Goal: Task Accomplishment & Management: Complete application form

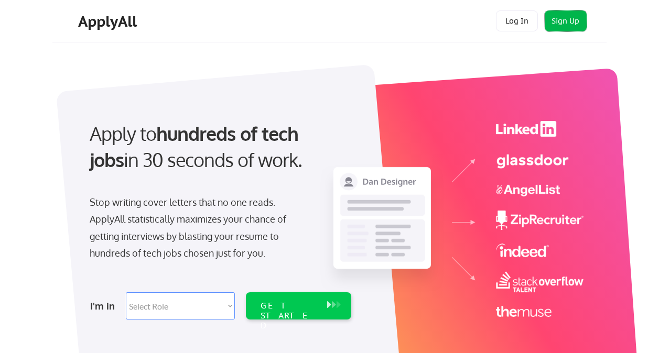
click at [569, 23] on button "Sign Up" at bounding box center [565, 20] width 42 height 21
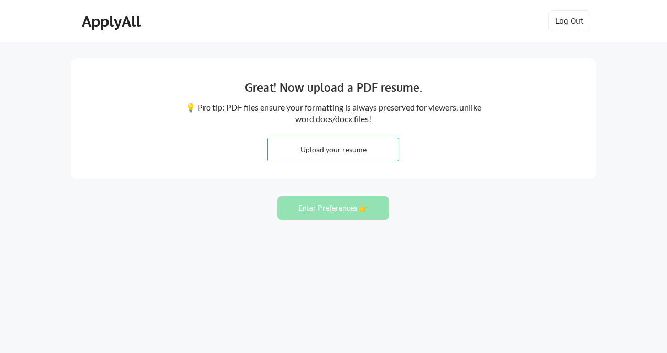
click at [346, 156] on input "file" at bounding box center [333, 149] width 130 height 23
type input "C:\fakepath\Md Shariful Islam.pdf"
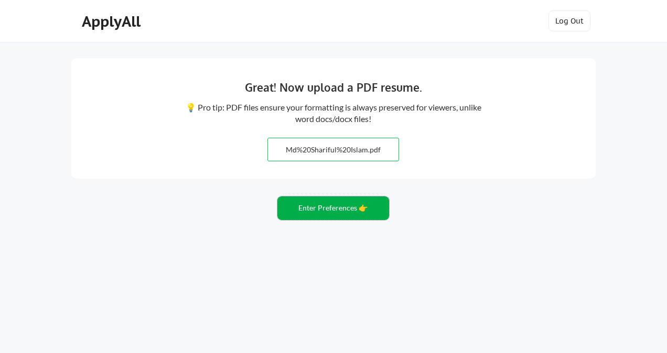
click at [328, 213] on button "Enter Preferences 👉" at bounding box center [333, 209] width 112 height 24
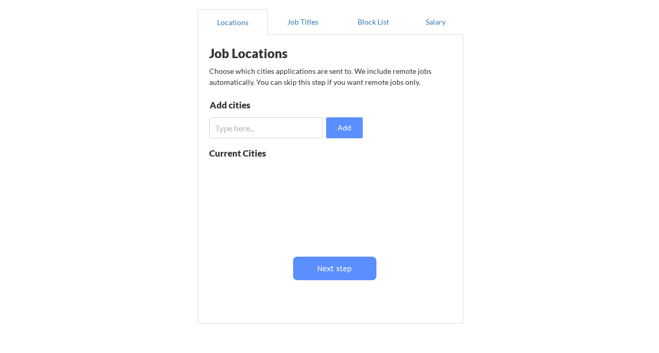
scroll to position [94, 0]
click at [259, 126] on input "input" at bounding box center [266, 127] width 114 height 21
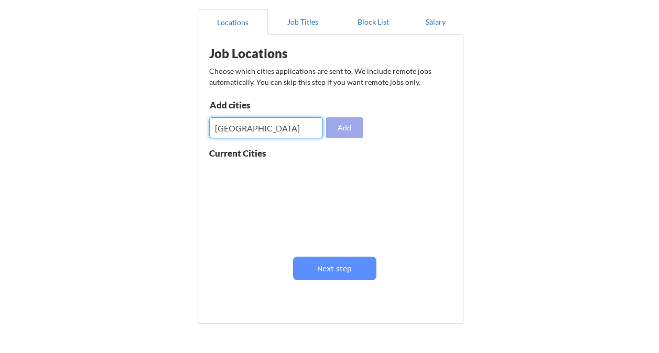
type input "[GEOGRAPHIC_DATA]"
click at [346, 129] on button "Add" at bounding box center [344, 127] width 37 height 21
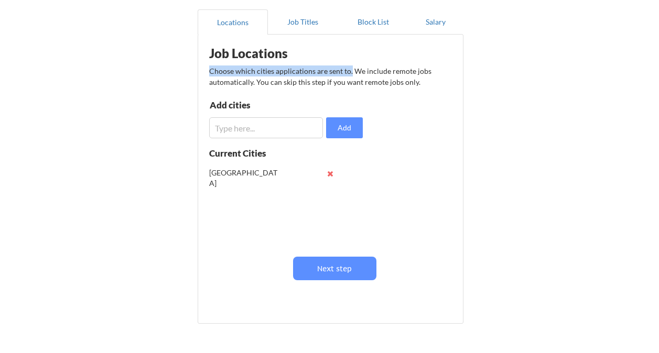
drag, startPoint x: 350, startPoint y: 70, endPoint x: 208, endPoint y: 73, distance: 142.1
click at [208, 73] on div "Job Locations Choose which cities applications are sent to. We include remote j…" at bounding box center [332, 175] width 258 height 271
copy div "Choose which cities applications are sent to."
click at [344, 273] on button "Next step" at bounding box center [334, 269] width 83 height 24
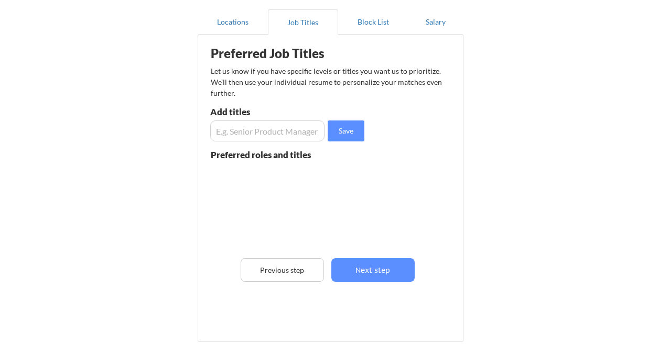
click at [284, 135] on input "input" at bounding box center [267, 131] width 114 height 21
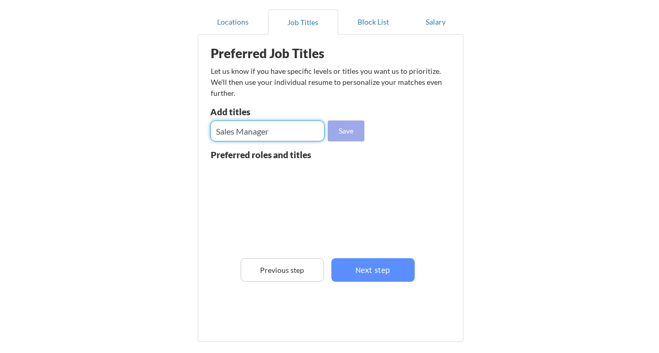
type input "Sales Manager"
click at [349, 133] on button "Save" at bounding box center [346, 131] width 37 height 21
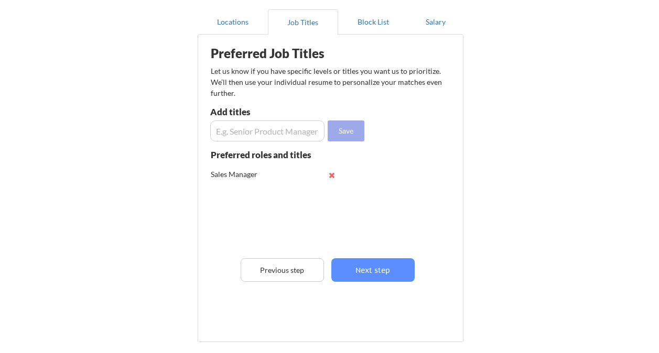
click at [349, 133] on button "Save" at bounding box center [346, 131] width 37 height 21
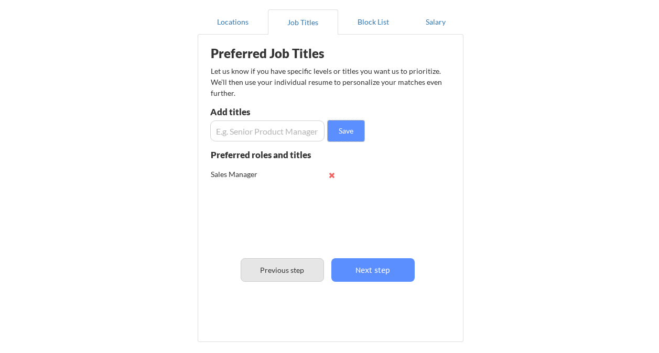
click at [282, 271] on button "Previous step" at bounding box center [282, 270] width 83 height 24
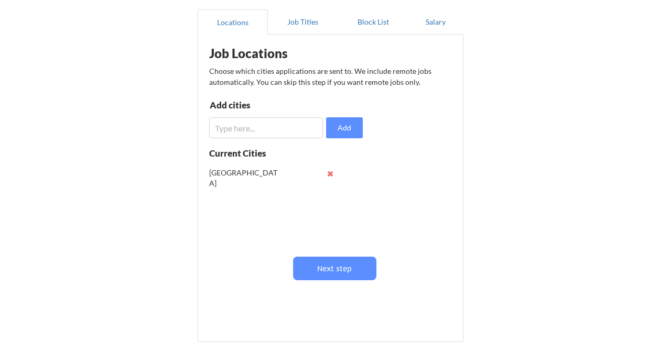
click at [247, 130] on input "input" at bounding box center [266, 127] width 114 height 21
click at [330, 172] on button at bounding box center [330, 174] width 8 height 8
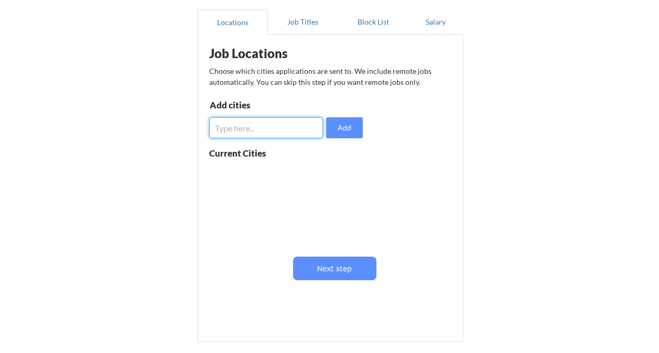
click at [252, 128] on input "input" at bounding box center [266, 127] width 114 height 21
type input "[GEOGRAPHIC_DATA]"
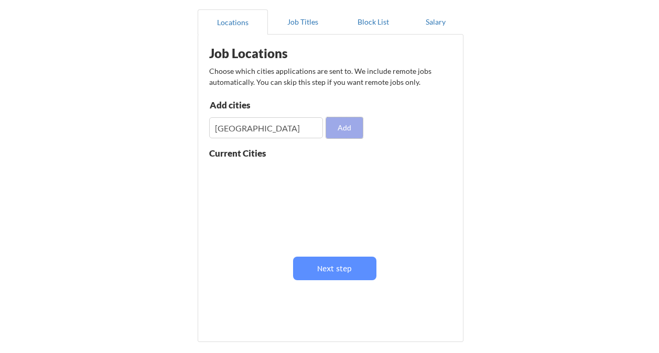
click at [347, 135] on button "Add" at bounding box center [344, 127] width 37 height 21
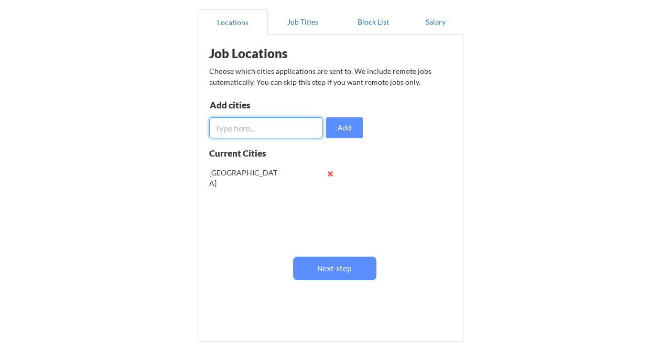
click at [238, 129] on input "input" at bounding box center [266, 127] width 114 height 21
drag, startPoint x: 258, startPoint y: 128, endPoint x: 184, endPoint y: 133, distance: 74.1
click at [184, 133] on div "Almost there! Locations Job Titles Block List Salary Preferred Job Titles Let u…" at bounding box center [329, 172] width 659 height 532
paste input "[GEOGRAPHIC_DATA]"
type input "[GEOGRAPHIC_DATA]"
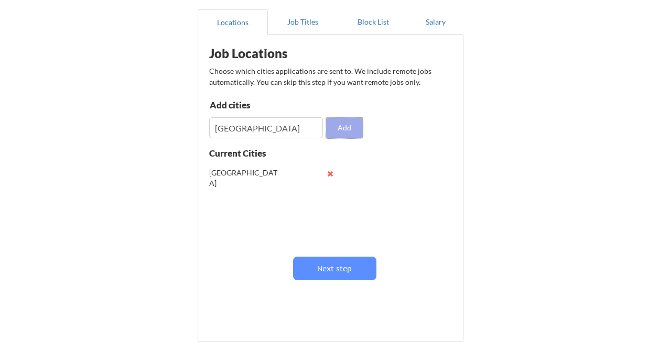
click at [351, 129] on button "Add" at bounding box center [344, 127] width 37 height 21
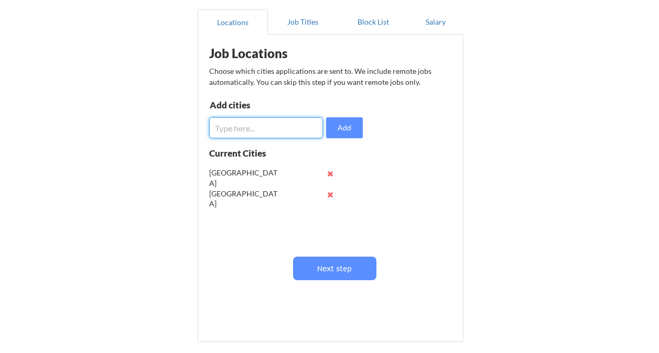
click at [248, 125] on input "input" at bounding box center [266, 127] width 114 height 21
paste input "nited [GEOGRAPHIC_DATA] ([GEOGRAPHIC_DATA])"
type input "nited [GEOGRAPHIC_DATA] ([GEOGRAPHIC_DATA])"
click at [334, 124] on button "Add" at bounding box center [344, 127] width 37 height 21
click at [252, 134] on input "input" at bounding box center [266, 127] width 114 height 21
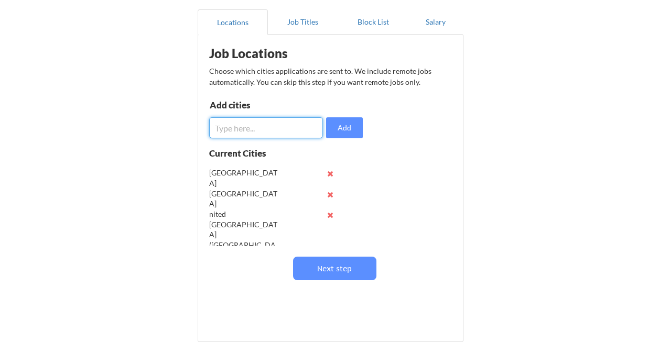
paste input "[GEOGRAPHIC_DATA]"
type input "[GEOGRAPHIC_DATA]"
click at [339, 132] on button "Add" at bounding box center [344, 127] width 37 height 21
click at [266, 128] on input "input" at bounding box center [266, 127] width 114 height 21
paste input "[GEOGRAPHIC_DATA]"
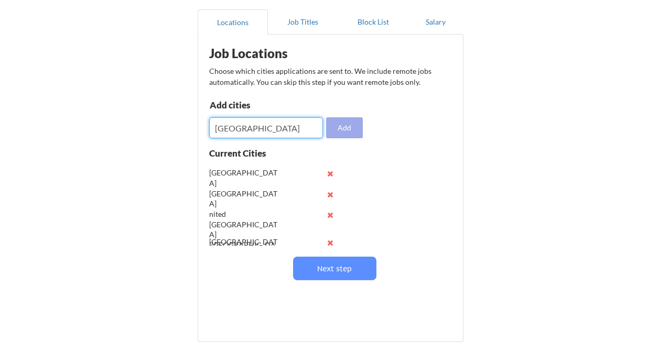
type input "[GEOGRAPHIC_DATA]"
click at [346, 121] on button "Add" at bounding box center [344, 127] width 37 height 21
click at [264, 134] on input "input" at bounding box center [266, 127] width 114 height 21
paste input "[GEOGRAPHIC_DATA]"
type input "[GEOGRAPHIC_DATA]"
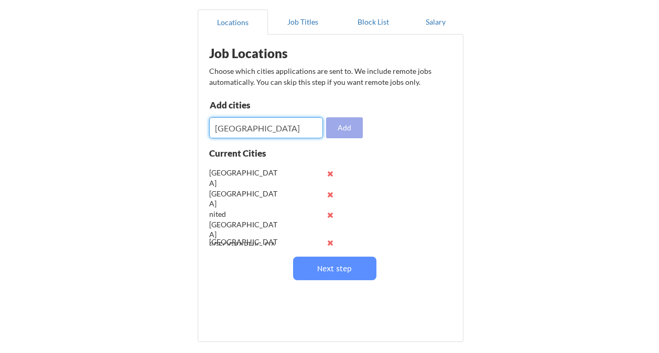
click at [336, 130] on button "Add" at bounding box center [344, 127] width 37 height 21
click at [258, 130] on input "input" at bounding box center [266, 127] width 114 height 21
paste input "[GEOGRAPHIC_DATA]"
type input "[GEOGRAPHIC_DATA]"
click at [337, 128] on button "Add" at bounding box center [344, 127] width 37 height 21
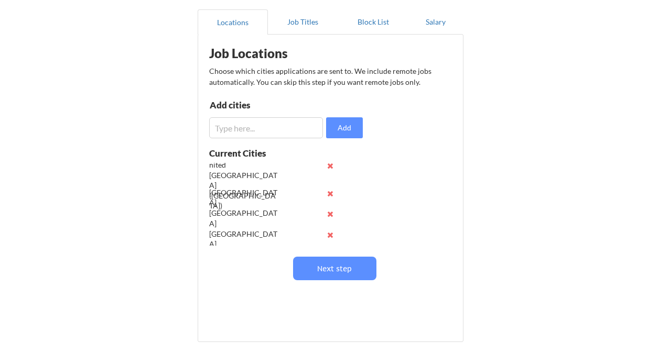
scroll to position [69, 0]
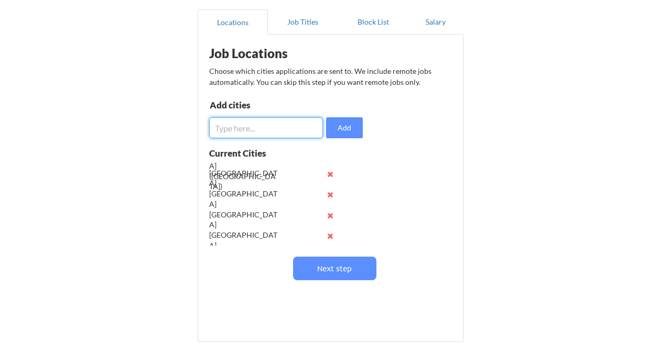
click at [250, 135] on input "input" at bounding box center [266, 127] width 114 height 21
paste input "[GEOGRAPHIC_DATA]"
type input "[GEOGRAPHIC_DATA]"
click at [339, 127] on button "Add" at bounding box center [344, 127] width 37 height 21
click at [248, 130] on input "input" at bounding box center [266, 127] width 114 height 21
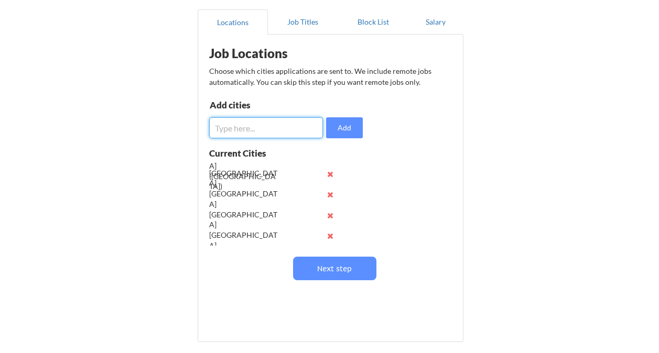
paste input "[GEOGRAPHIC_DATA]"
type input "[GEOGRAPHIC_DATA]"
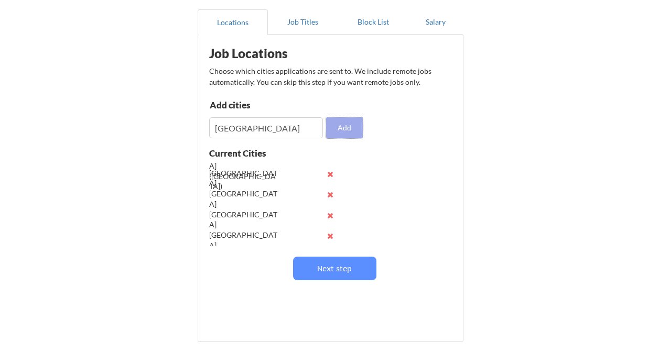
click at [345, 135] on button "Add" at bounding box center [344, 127] width 37 height 21
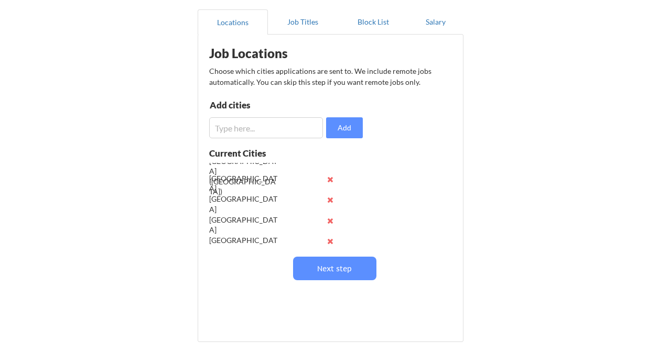
scroll to position [0, 0]
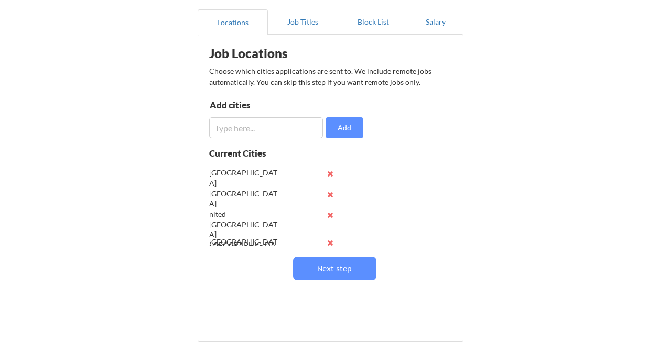
click at [330, 172] on button at bounding box center [330, 174] width 8 height 8
click at [243, 134] on input "input" at bounding box center [266, 127] width 114 height 21
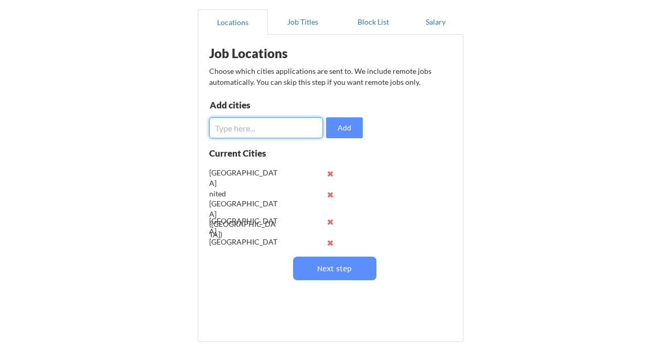
paste input "[GEOGRAPHIC_DATA]"
type input "[GEOGRAPHIC_DATA]"
click at [341, 132] on button "Add" at bounding box center [344, 127] width 37 height 21
click at [258, 118] on input "input" at bounding box center [266, 127] width 114 height 21
paste input "[GEOGRAPHIC_DATA]"
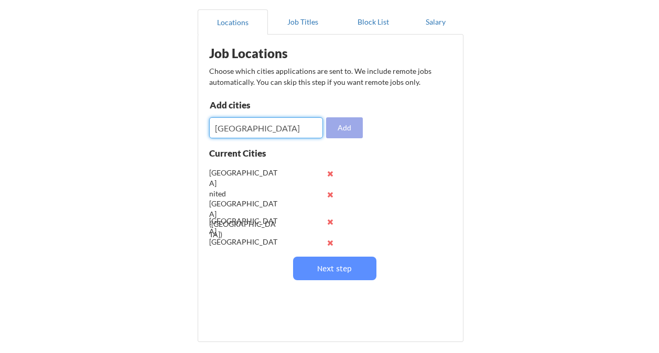
type input "[GEOGRAPHIC_DATA]"
click at [337, 126] on button "Add" at bounding box center [344, 127] width 37 height 21
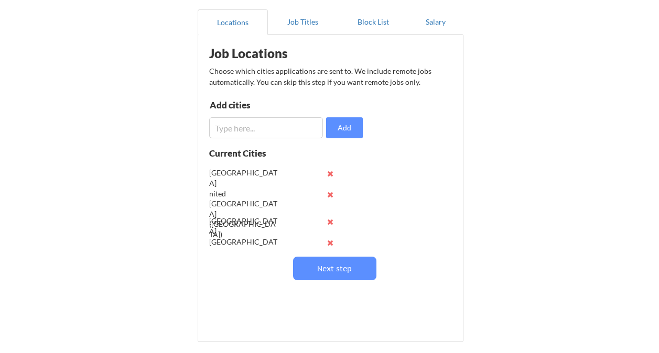
click at [252, 138] on div "Job Locations Choose which cities applications are sent to. We include remote j…" at bounding box center [332, 175] width 258 height 271
click at [250, 135] on input "input" at bounding box center [266, 127] width 114 height 21
paste input "[GEOGRAPHIC_DATA]"
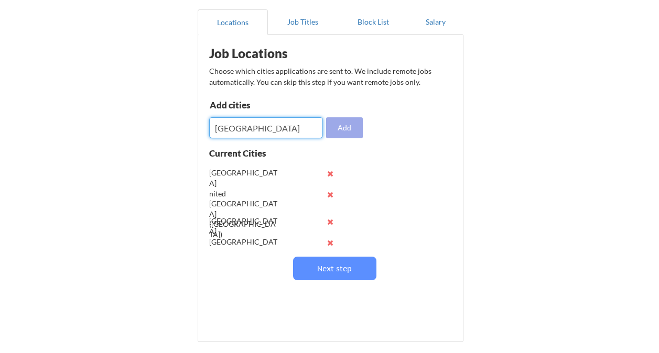
type input "[GEOGRAPHIC_DATA]"
click at [346, 125] on button "Add" at bounding box center [344, 127] width 37 height 21
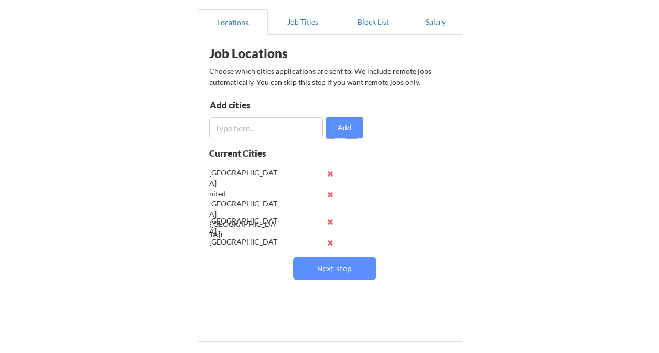
click at [254, 128] on input "input" at bounding box center [266, 127] width 114 height 21
paste input "[GEOGRAPHIC_DATA]"
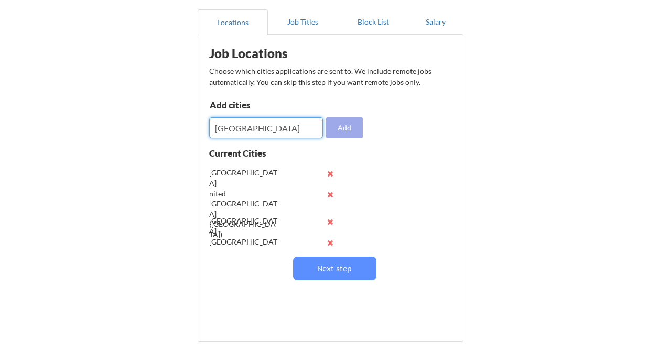
type input "[GEOGRAPHIC_DATA]"
click at [343, 127] on button "Add" at bounding box center [344, 127] width 37 height 21
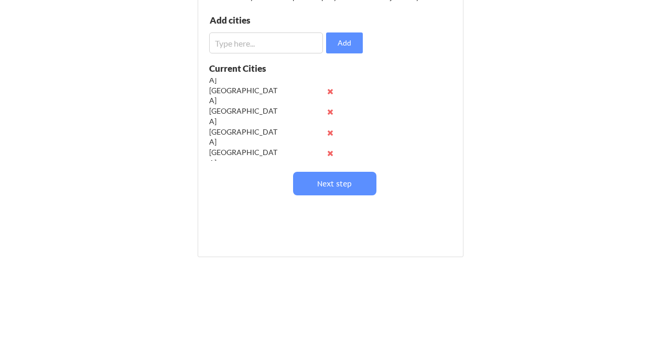
scroll to position [193, 0]
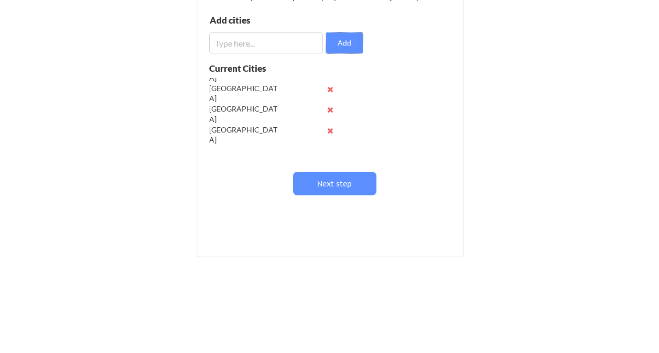
click at [255, 54] on div "Job Locations Choose which cities applications are sent to. We include remote j…" at bounding box center [332, 90] width 258 height 271
click at [226, 39] on input "input" at bounding box center [266, 42] width 114 height 21
paste input "[GEOGRAPHIC_DATA]"
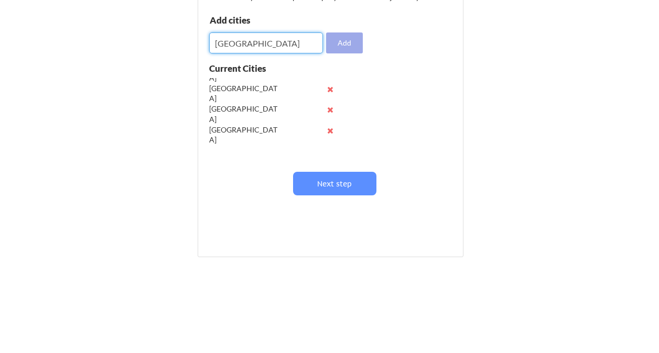
type input "[GEOGRAPHIC_DATA]"
click at [340, 40] on button "Add" at bounding box center [344, 42] width 37 height 21
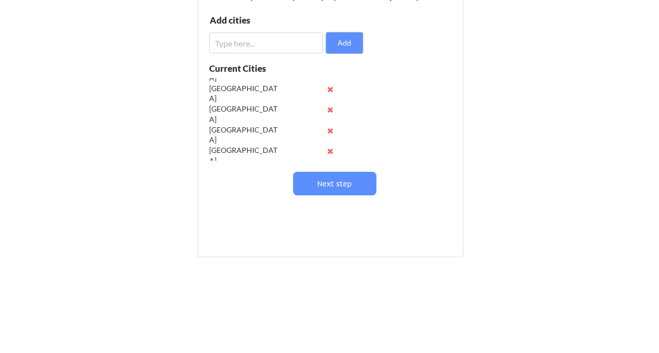
click at [250, 48] on input "input" at bounding box center [266, 42] width 114 height 21
paste input "[GEOGRAPHIC_DATA]"
type input "[GEOGRAPHIC_DATA]"
click at [337, 49] on button "Add" at bounding box center [344, 42] width 37 height 21
click at [244, 45] on input "input" at bounding box center [266, 42] width 114 height 21
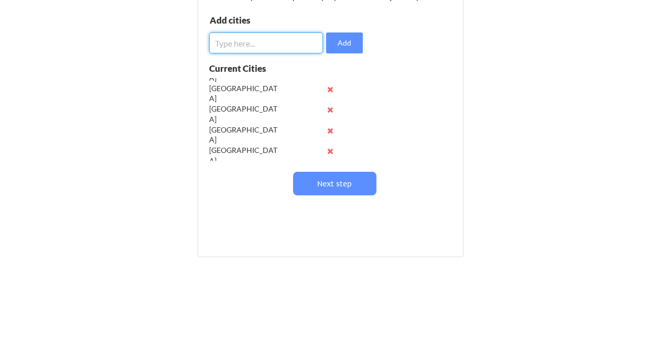
paste input "[GEOGRAPHIC_DATA]"
type input "[GEOGRAPHIC_DATA]"
click at [342, 46] on button "Add" at bounding box center [344, 42] width 37 height 21
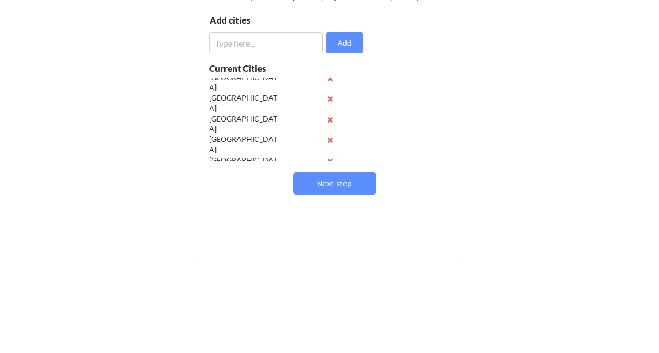
scroll to position [0, 0]
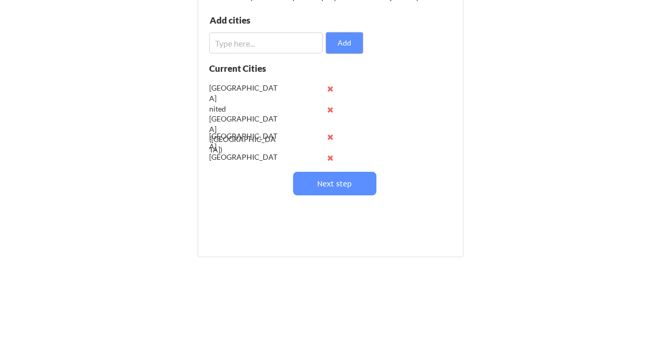
click at [249, 50] on input "input" at bounding box center [266, 42] width 114 height 21
paste input "[GEOGRAPHIC_DATA]"
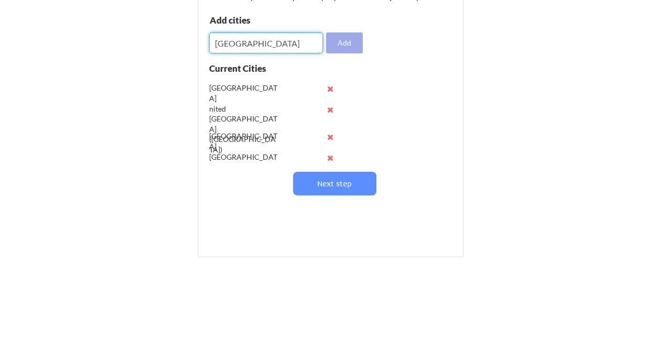
type input "[GEOGRAPHIC_DATA]"
click at [348, 42] on button "Add" at bounding box center [344, 42] width 37 height 21
click at [233, 34] on input "input" at bounding box center [266, 42] width 114 height 21
paste input "[GEOGRAPHIC_DATA]"
type input "[GEOGRAPHIC_DATA]"
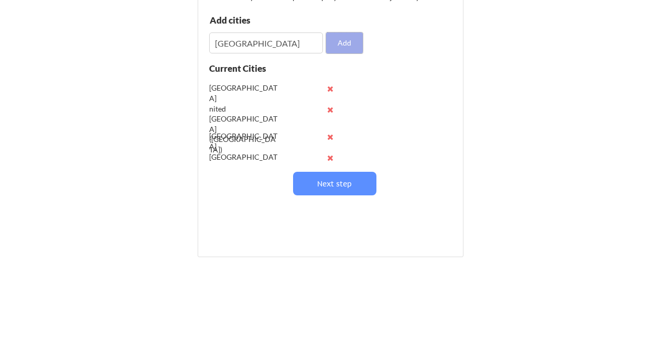
click at [354, 43] on button "Add" at bounding box center [344, 42] width 37 height 21
click at [238, 46] on input "input" at bounding box center [266, 42] width 114 height 21
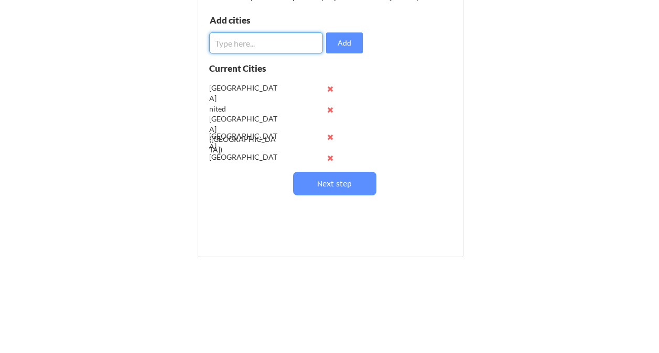
paste input "[GEOGRAPHIC_DATA]"
type input "[GEOGRAPHIC_DATA]"
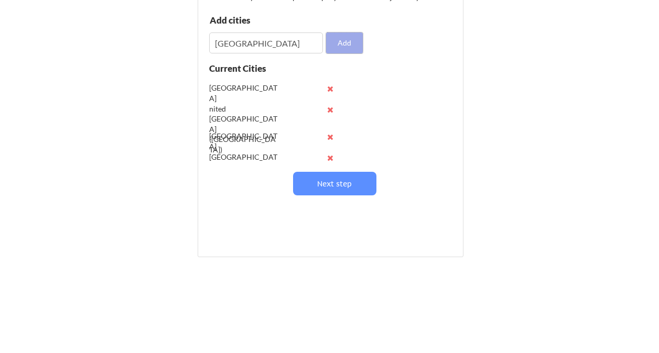
click at [354, 35] on button "Add" at bounding box center [344, 42] width 37 height 21
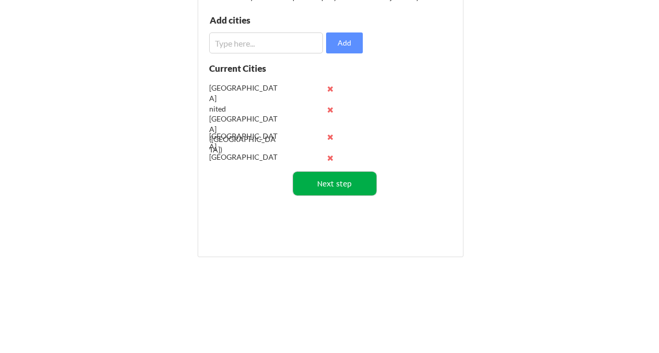
click at [354, 184] on button "Next step" at bounding box center [334, 184] width 83 height 24
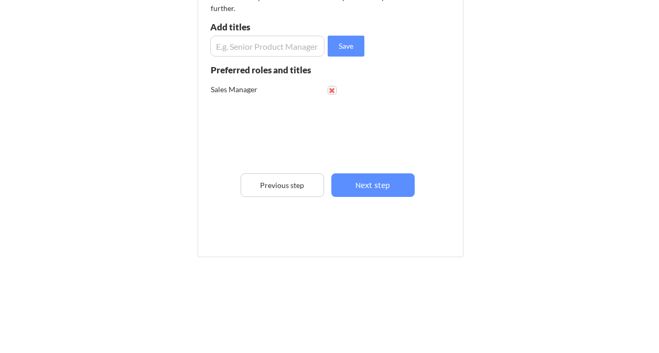
click at [331, 89] on button at bounding box center [332, 90] width 8 height 8
click at [280, 52] on input "input" at bounding box center [267, 46] width 114 height 21
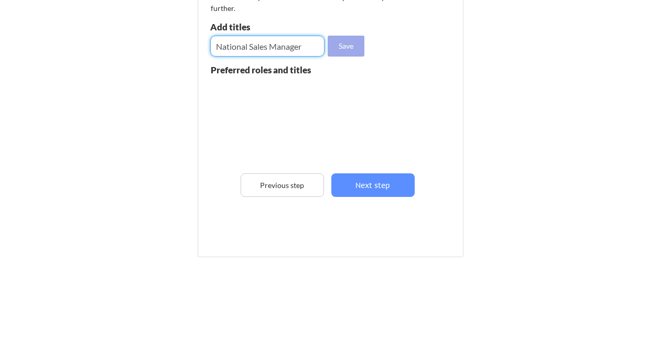
type input "National Sales Manager"
click at [349, 46] on button "Save" at bounding box center [346, 46] width 37 height 21
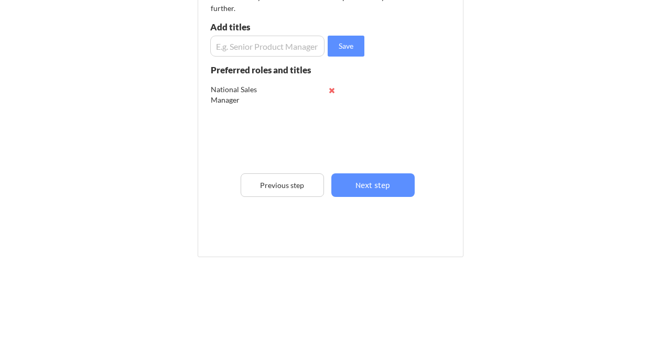
click at [245, 48] on input "input" at bounding box center [267, 46] width 114 height 21
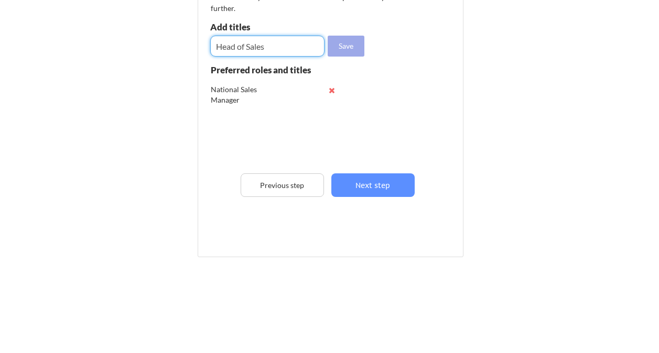
type input "Head of Sales"
click at [347, 50] on button "Save" at bounding box center [346, 46] width 37 height 21
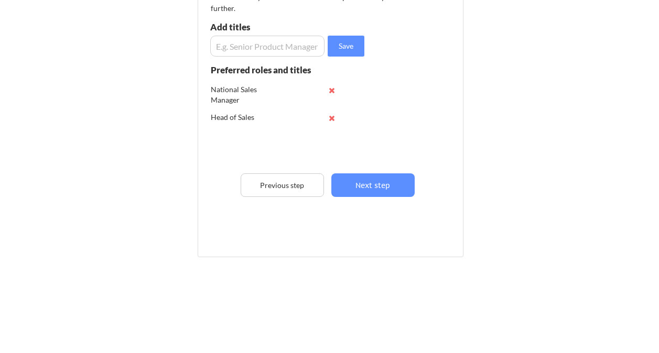
click at [253, 42] on input "input" at bounding box center [267, 46] width 114 height 21
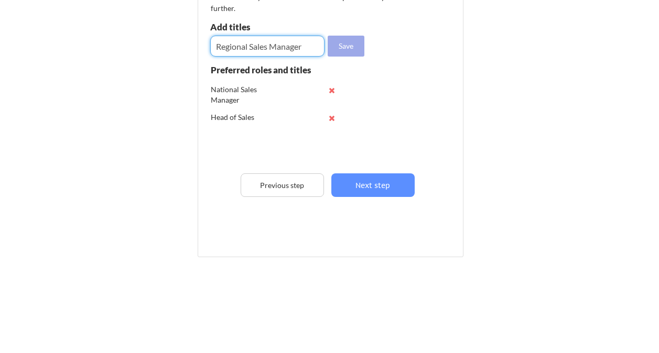
type input "Regional Sales Manager"
click at [341, 45] on button "Save" at bounding box center [346, 46] width 37 height 21
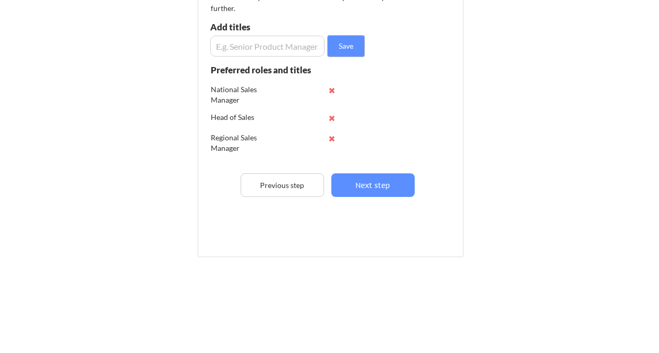
click at [266, 49] on input "input" at bounding box center [267, 46] width 114 height 21
paste input "Regional Sales Manager"
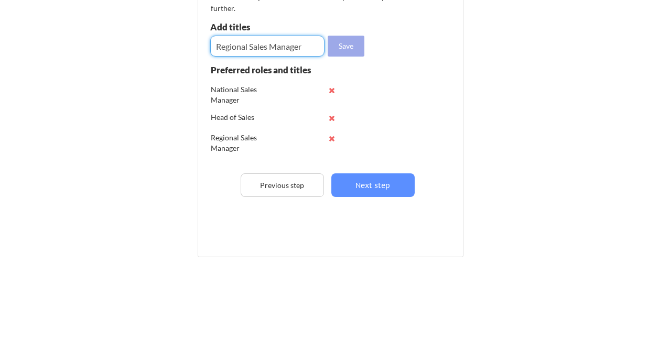
type input "Regional Sales Manager"
click at [343, 48] on button "Save" at bounding box center [346, 46] width 37 height 21
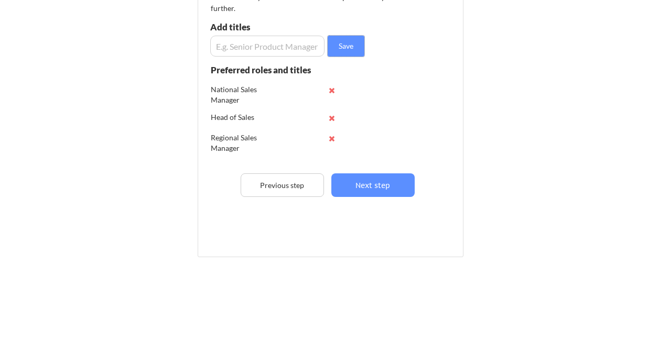
click at [235, 53] on input "input" at bounding box center [267, 46] width 114 height 21
paste input "Head of Marketing & Sales"
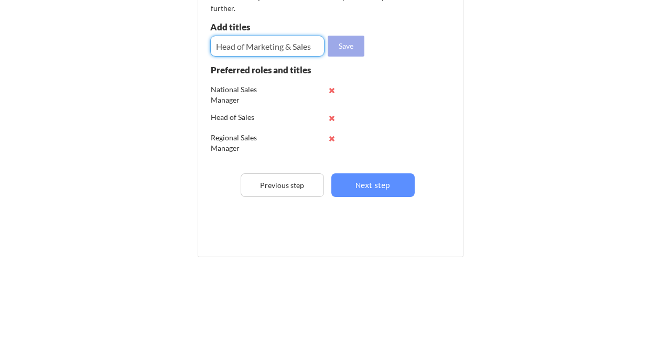
type input "Head of Marketing & Sales"
click at [344, 46] on button "Save" at bounding box center [346, 46] width 37 height 21
click at [244, 44] on input "input" at bounding box center [267, 46] width 114 height 21
paste input "Trade Marketing Manager"
type input "Trade Marketing Manager"
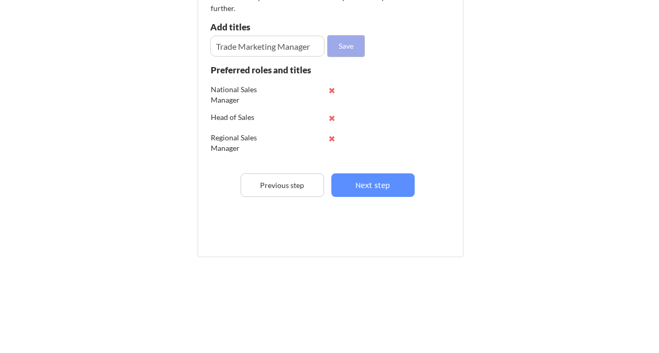
click at [337, 45] on button "Save" at bounding box center [346, 46] width 37 height 21
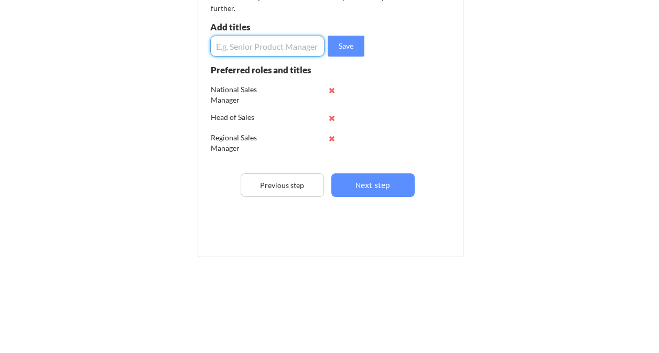
click at [246, 45] on input "input" at bounding box center [267, 46] width 114 height 21
paste input "Distribution & Channel Head"
type input "Distribution & Channel Head"
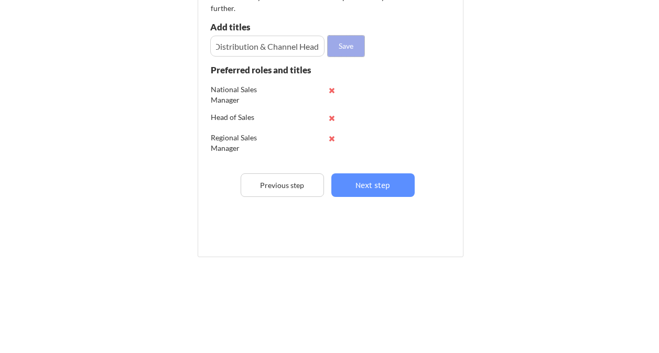
scroll to position [0, 0]
click at [346, 48] on button "Save" at bounding box center [346, 46] width 37 height 21
click at [253, 51] on input "input" at bounding box center [267, 46] width 114 height 21
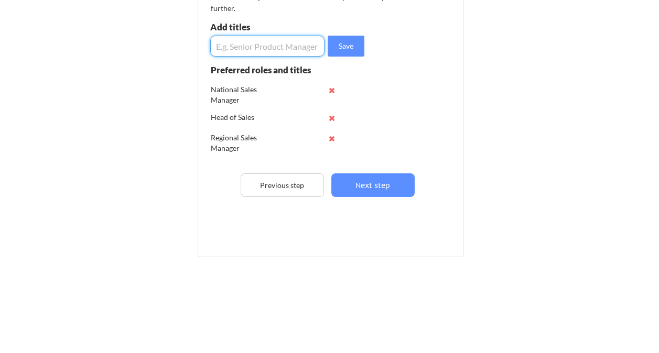
paste input "Country Sales Manager"
type input "Country Sales Manager"
click at [336, 47] on button "Save" at bounding box center [346, 46] width 37 height 21
click at [244, 43] on input "input" at bounding box center [267, 46] width 114 height 21
paste input "FMCG Sales Leader"
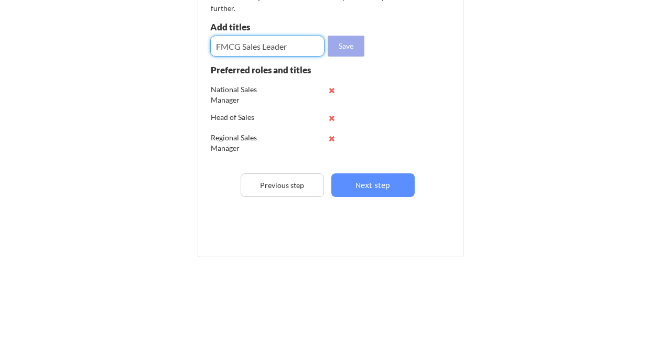
type input "FMCG Sales Leader"
click at [350, 40] on button "Save" at bounding box center [346, 46] width 37 height 21
click at [236, 44] on input "input" at bounding box center [267, 46] width 114 height 21
paste input "Market Expansion Manager"
type input "Market Expansion Manager"
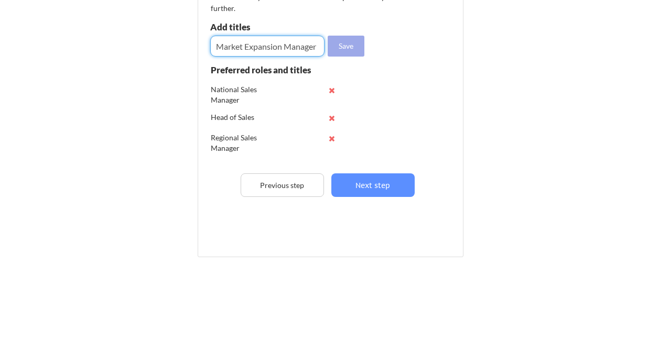
click at [346, 50] on button "Save" at bounding box center [346, 46] width 37 height 21
click at [250, 48] on input "input" at bounding box center [267, 46] width 114 height 21
paste input "Sales Director"
type input "Sales Director"
click at [348, 47] on button "Save" at bounding box center [346, 46] width 37 height 21
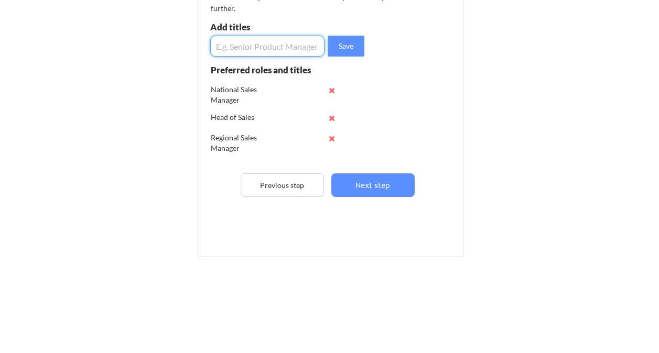
click at [232, 54] on input "input" at bounding box center [267, 46] width 114 height 21
paste input "Commercial Director"
type input "Commercial Director"
click at [338, 49] on button "Save" at bounding box center [346, 46] width 37 height 21
click at [241, 39] on input "input" at bounding box center [267, 46] width 114 height 21
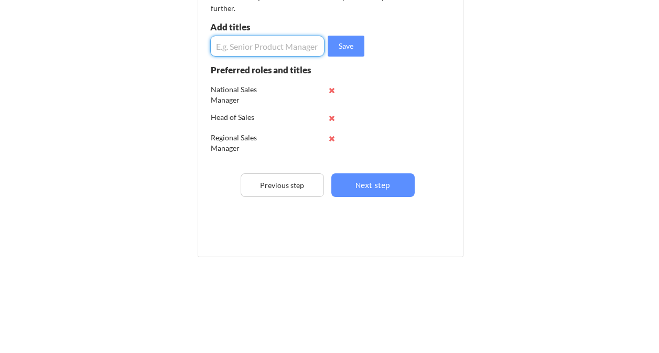
paste input "Sales Manager"
type input "Sales Manager"
click at [358, 47] on button "Save" at bounding box center [346, 46] width 37 height 21
click at [246, 53] on input "input" at bounding box center [267, 46] width 114 height 21
paste input "Business Development Manager"
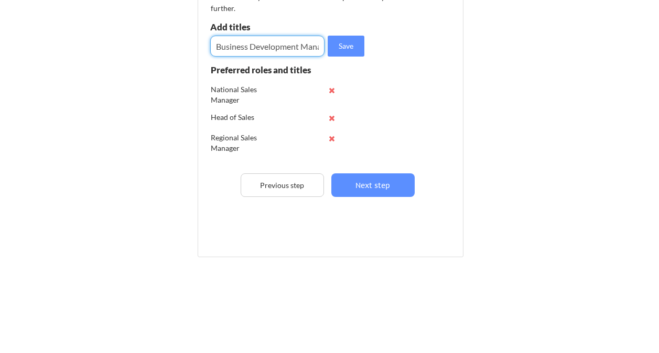
scroll to position [0, 15]
type input "Business Development Manager"
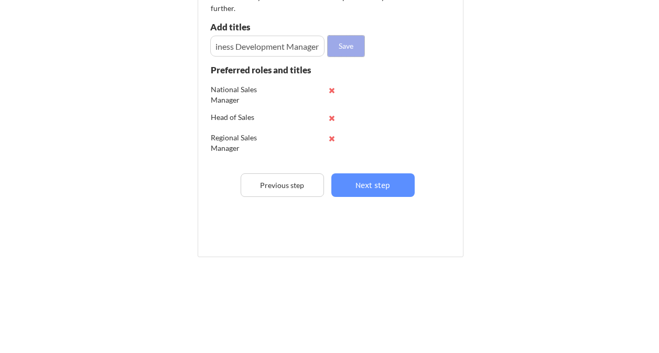
click at [338, 51] on button "Save" at bounding box center [346, 46] width 37 height 21
click at [260, 48] on input "input" at bounding box center [267, 46] width 114 height 21
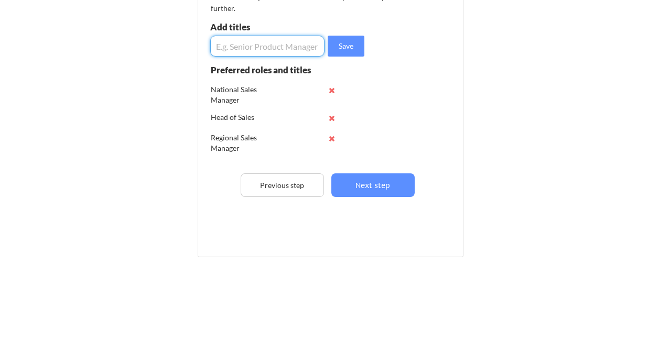
paste input "Key Account Manager"
type input "Key Account Manager"
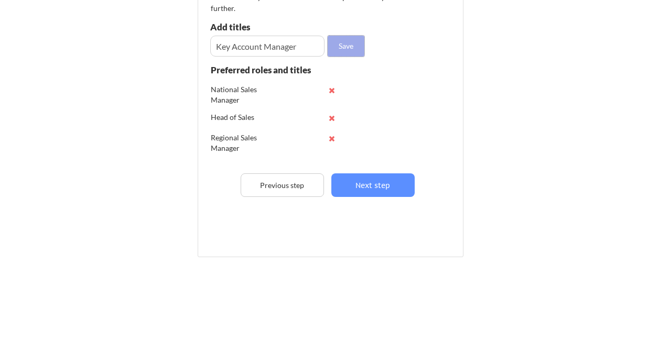
click at [354, 43] on button "Save" at bounding box center [346, 46] width 37 height 21
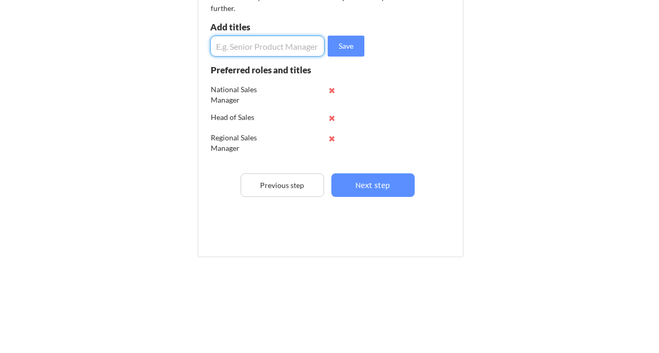
click at [244, 47] on input "input" at bounding box center [267, 46] width 114 height 21
paste input "Channel Sales Manager"
type input "Channel Sales Manager"
click at [356, 48] on button "Save" at bounding box center [346, 46] width 37 height 21
click at [275, 47] on input "input" at bounding box center [267, 46] width 114 height 21
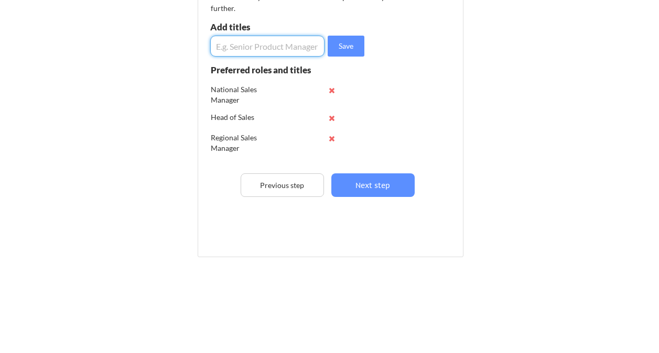
paste input "Sales Operations Manager"
type input "Sales Operations Manager"
click at [351, 44] on button "Save" at bounding box center [346, 46] width 37 height 21
click at [253, 51] on input "input" at bounding box center [267, 46] width 114 height 21
paste input "Distribution Manager"
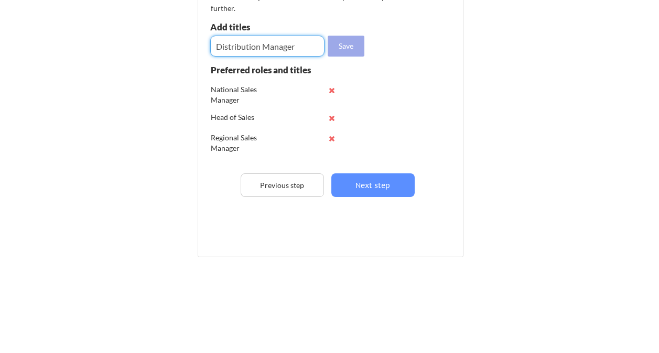
type input "Distribution Manager"
click at [351, 47] on button "Save" at bounding box center [346, 46] width 37 height 21
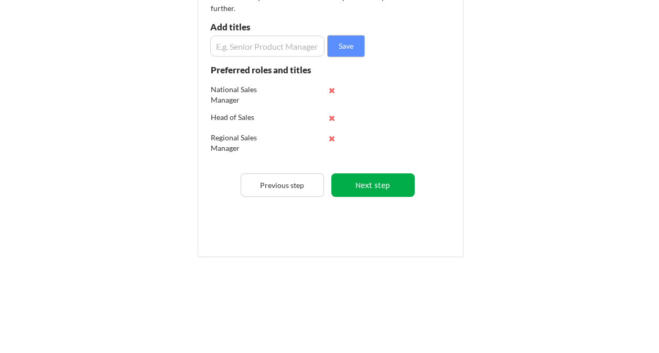
click at [365, 186] on button "Next step" at bounding box center [372, 185] width 83 height 24
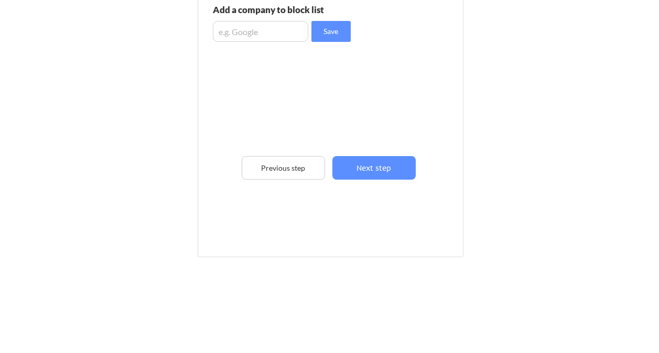
click at [334, 1] on div "Employer Block List We never send your resume to current or past employers. Add…" at bounding box center [330, 87] width 254 height 271
drag, startPoint x: 330, startPoint y: 9, endPoint x: 212, endPoint y: 12, distance: 117.9
click at [212, 12] on div "Employer Block List We never send your resume to current or past employers. Add…" at bounding box center [330, 87] width 254 height 271
copy div "Add a company to block list"
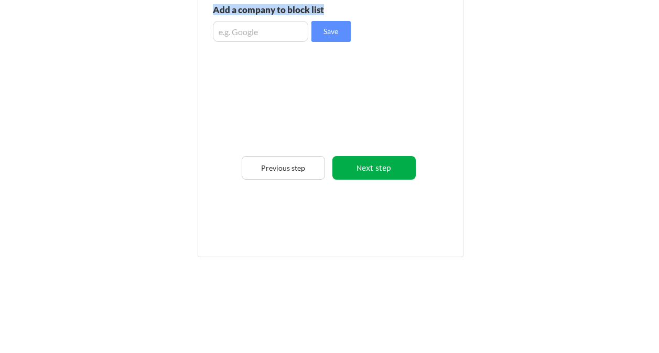
click at [362, 173] on button "Next step" at bounding box center [373, 168] width 83 height 24
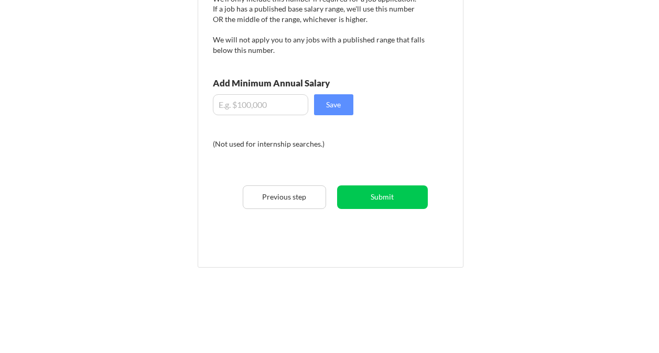
click at [274, 102] on input "input" at bounding box center [260, 104] width 95 height 21
type input "$50,000"
click at [334, 106] on button "Save" at bounding box center [333, 104] width 39 height 21
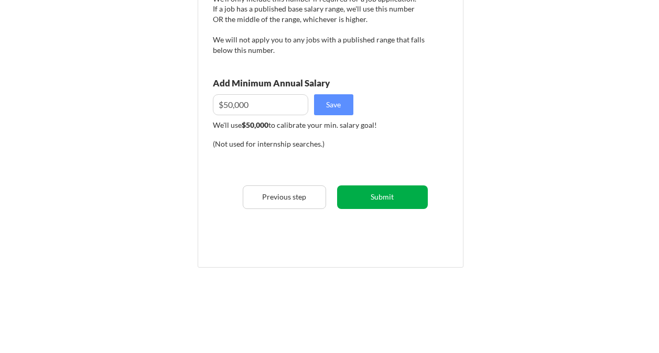
click at [375, 197] on button "Submit" at bounding box center [382, 198] width 91 height 24
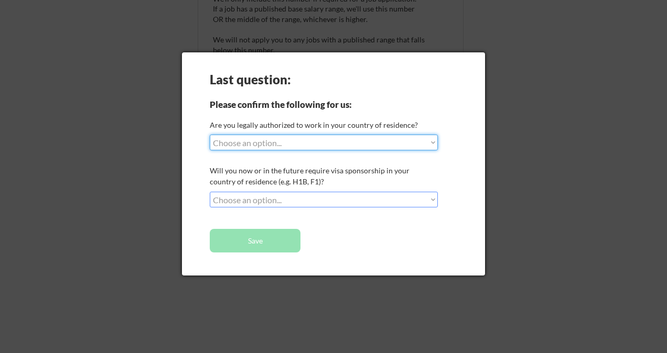
click at [286, 142] on select "Choose an option... Yes, I am a [DEMOGRAPHIC_DATA] Citizen Yes, I am a [DEMOGRA…" at bounding box center [324, 143] width 228 height 16
select select ""yes__i_am_an_other_[DEMOGRAPHIC_DATA]""
click at [210, 135] on select "Choose an option... Yes, I am a [DEMOGRAPHIC_DATA] Citizen Yes, I am a [DEMOGRA…" at bounding box center [324, 143] width 228 height 16
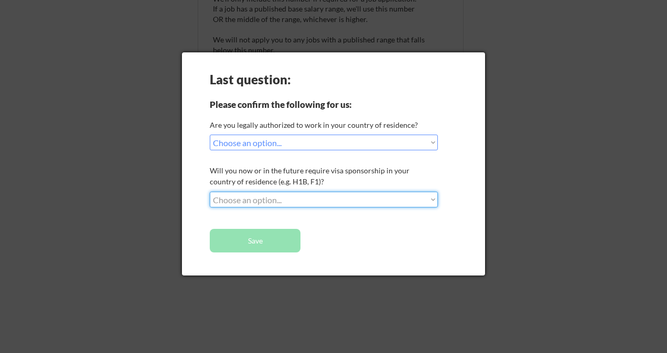
click at [276, 202] on select "Choose an option... No, I will not need sponsorship Yes, I will need sponsorship" at bounding box center [324, 200] width 228 height 16
select select ""yes__i_will_need_sponsorship""
click at [210, 192] on select "Choose an option... No, I will not need sponsorship Yes, I will need sponsorship" at bounding box center [324, 200] width 228 height 16
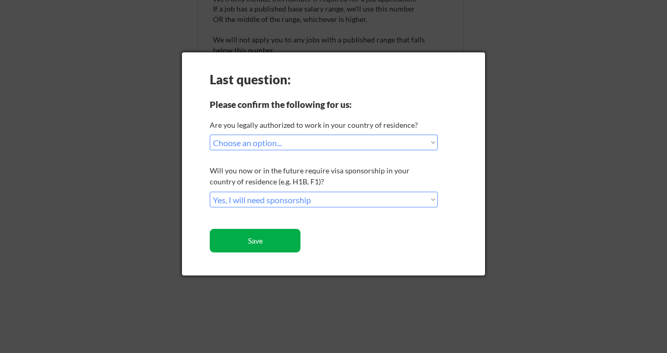
click at [253, 245] on button "Save" at bounding box center [255, 241] width 91 height 24
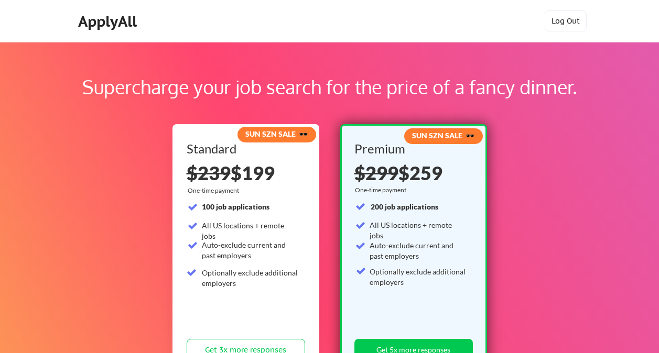
scroll to position [1, 0]
